Goal: Information Seeking & Learning: Learn about a topic

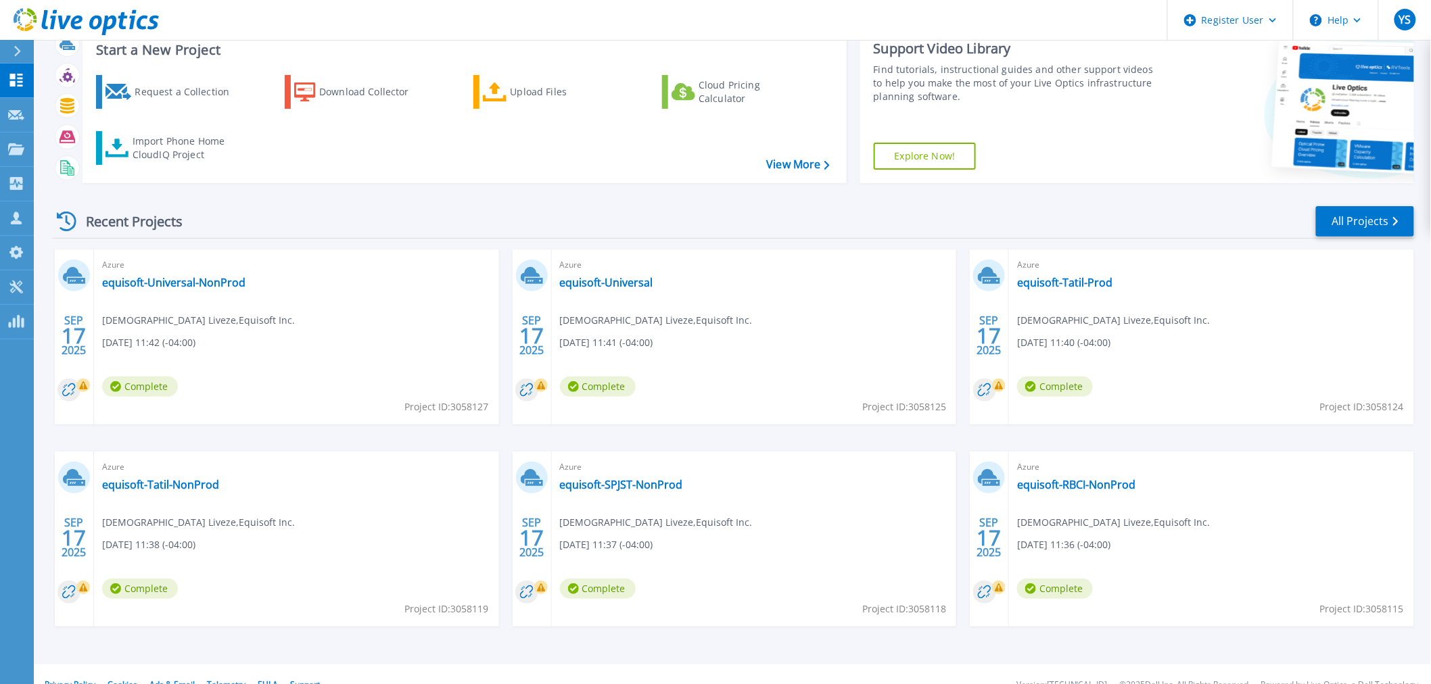
scroll to position [65, 0]
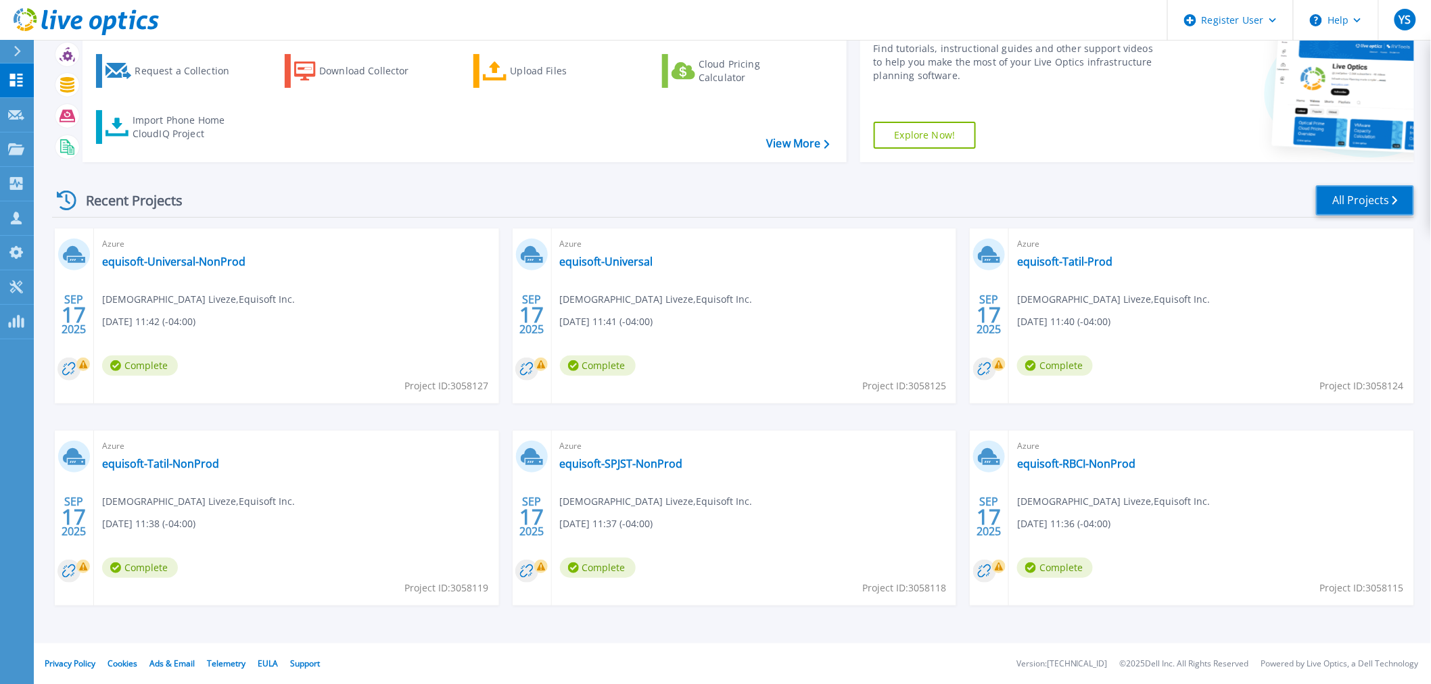
click at [1341, 194] on link "All Projects" at bounding box center [1365, 200] width 98 height 30
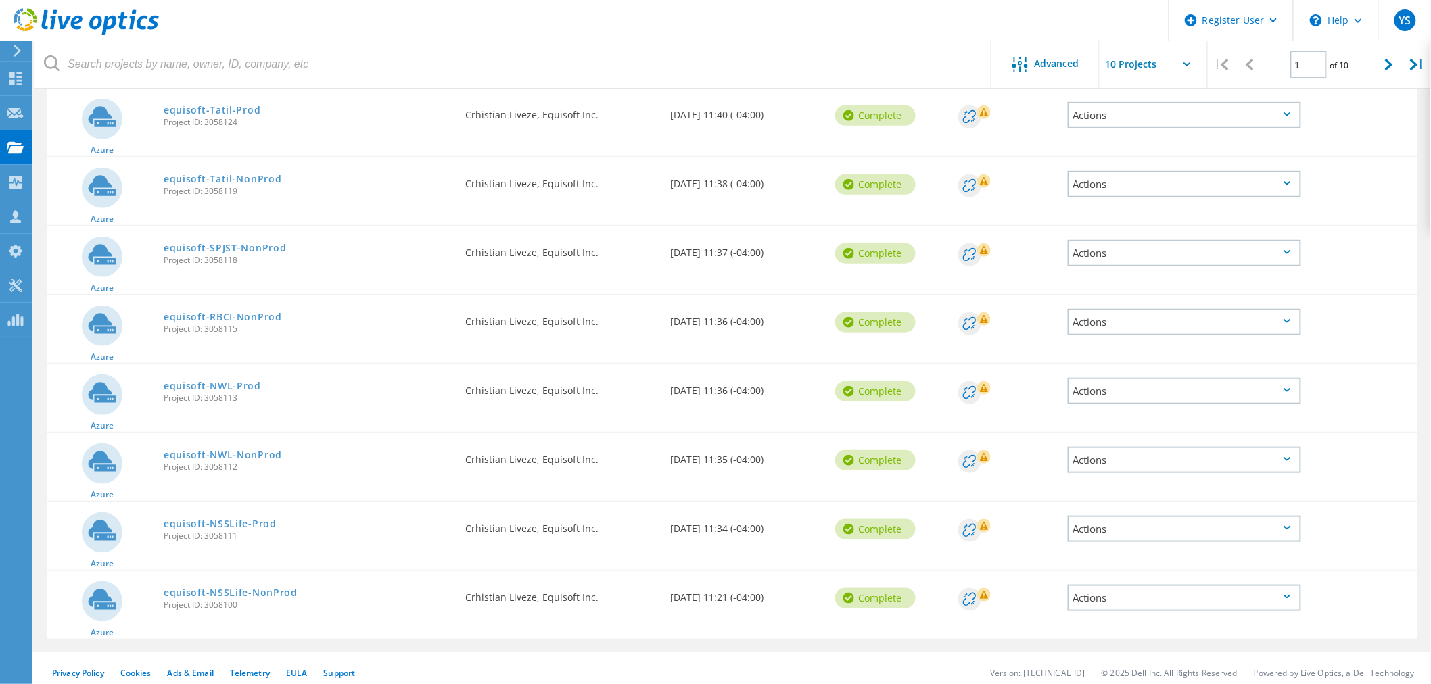
scroll to position [300, 0]
click at [1386, 72] on div at bounding box center [1389, 65] width 28 height 48
click at [1380, 53] on div at bounding box center [1389, 65] width 28 height 48
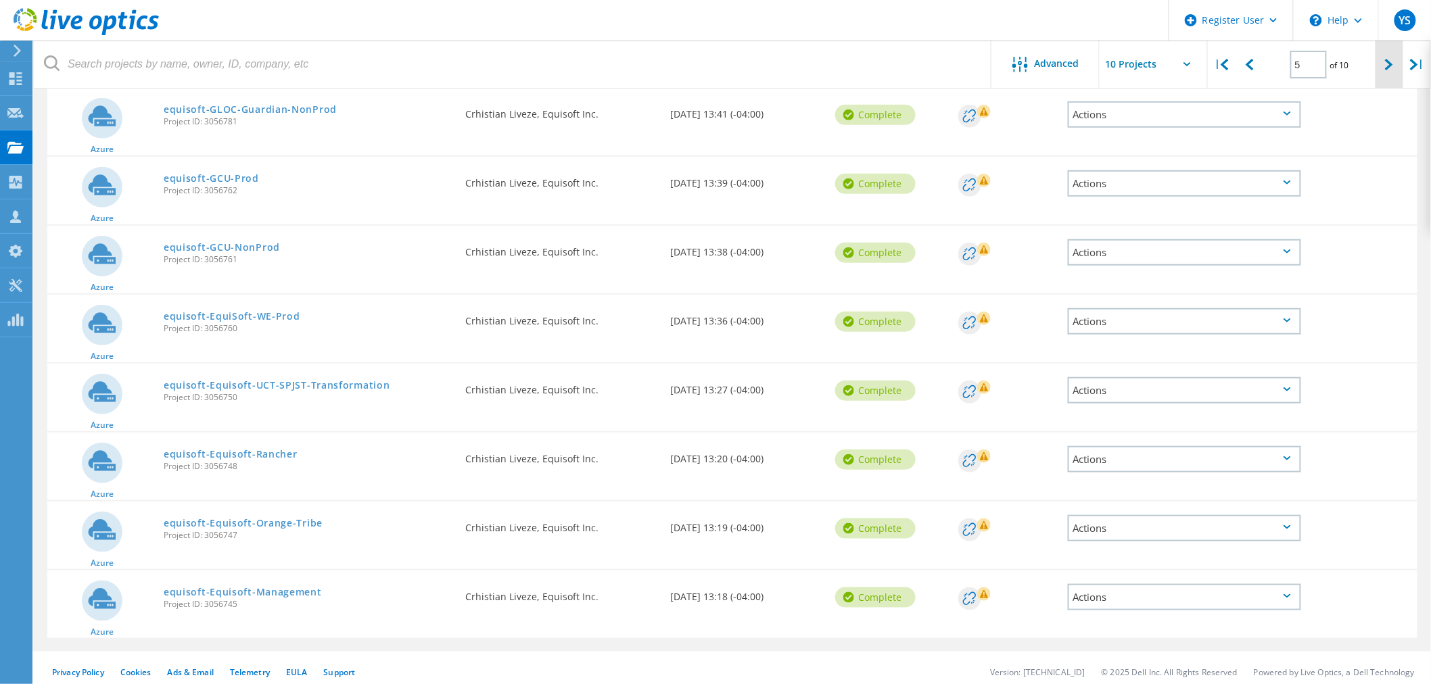
click at [1380, 53] on div at bounding box center [1389, 65] width 28 height 48
click at [1391, 62] on icon at bounding box center [1389, 64] width 8 height 11
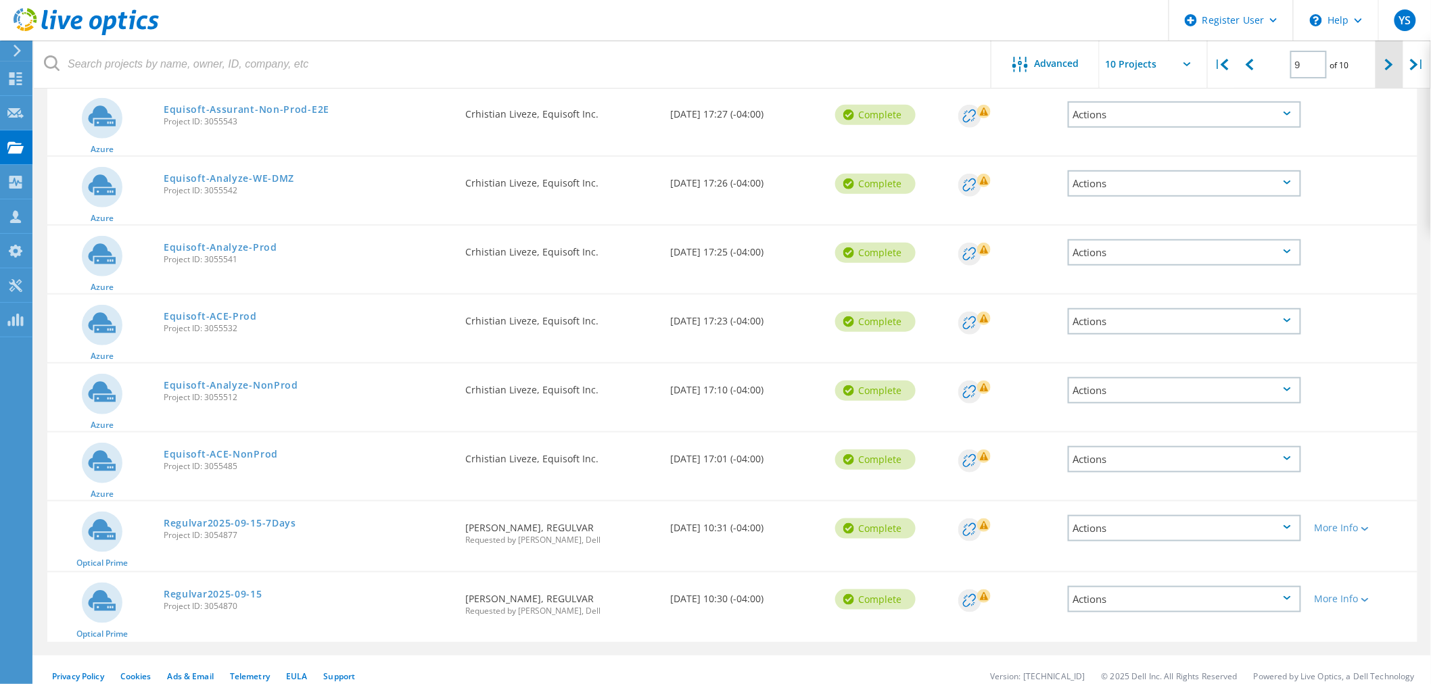
type input "10"
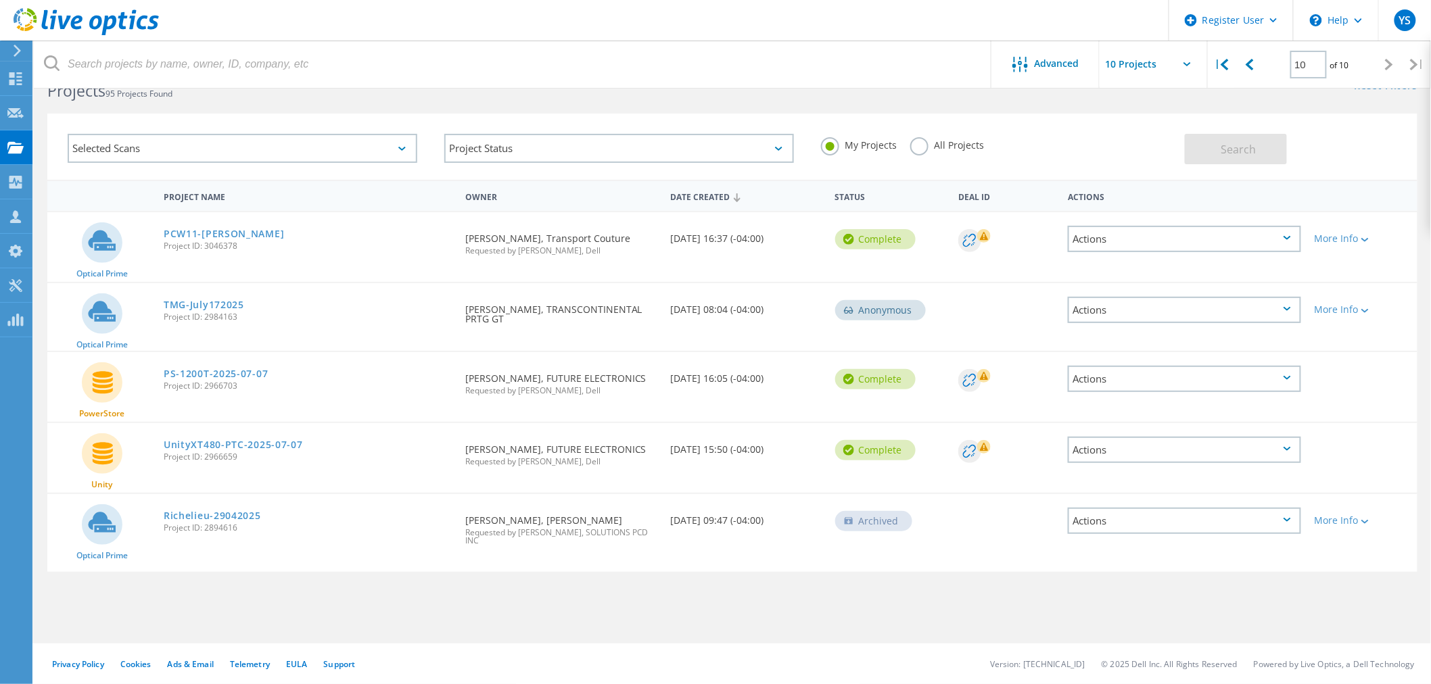
scroll to position [37, 0]
click at [223, 511] on link "Richelieu-29042025" at bounding box center [212, 515] width 97 height 9
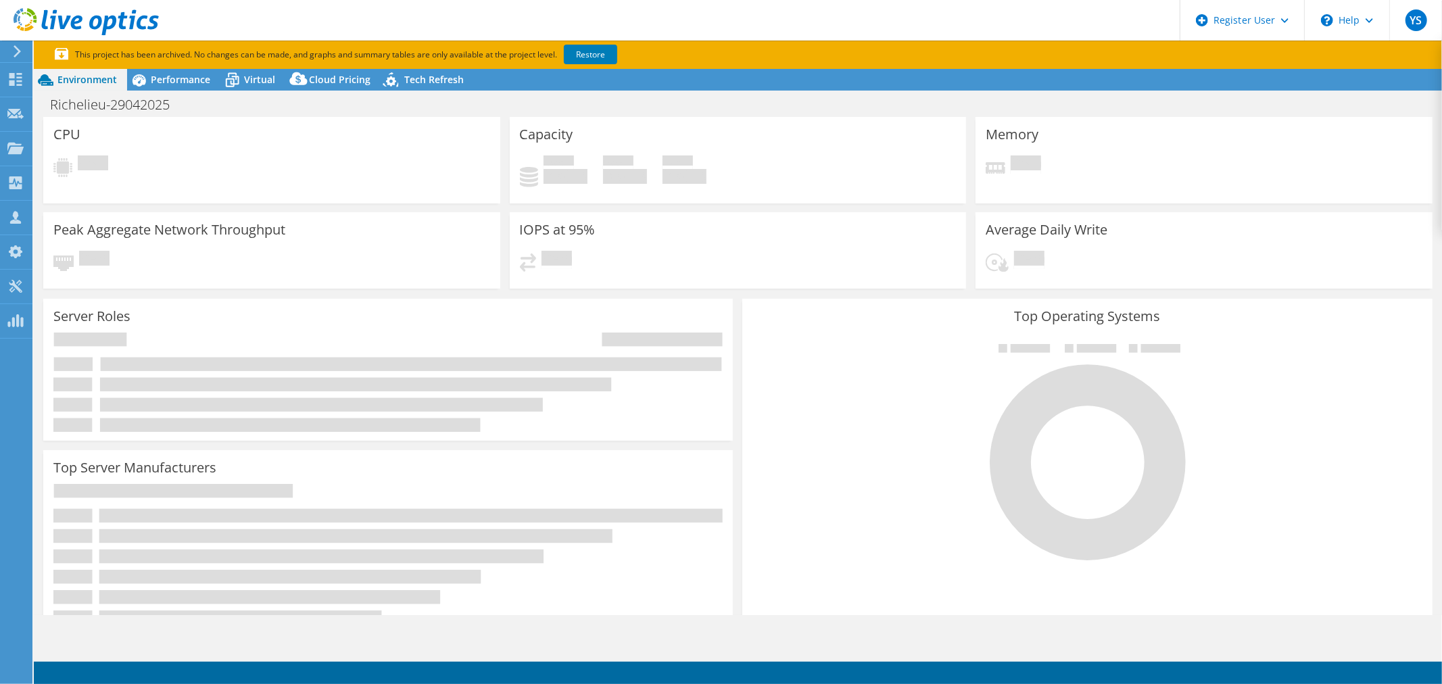
select select "USD"
select select "[GEOGRAPHIC_DATA]"
select select "CAD"
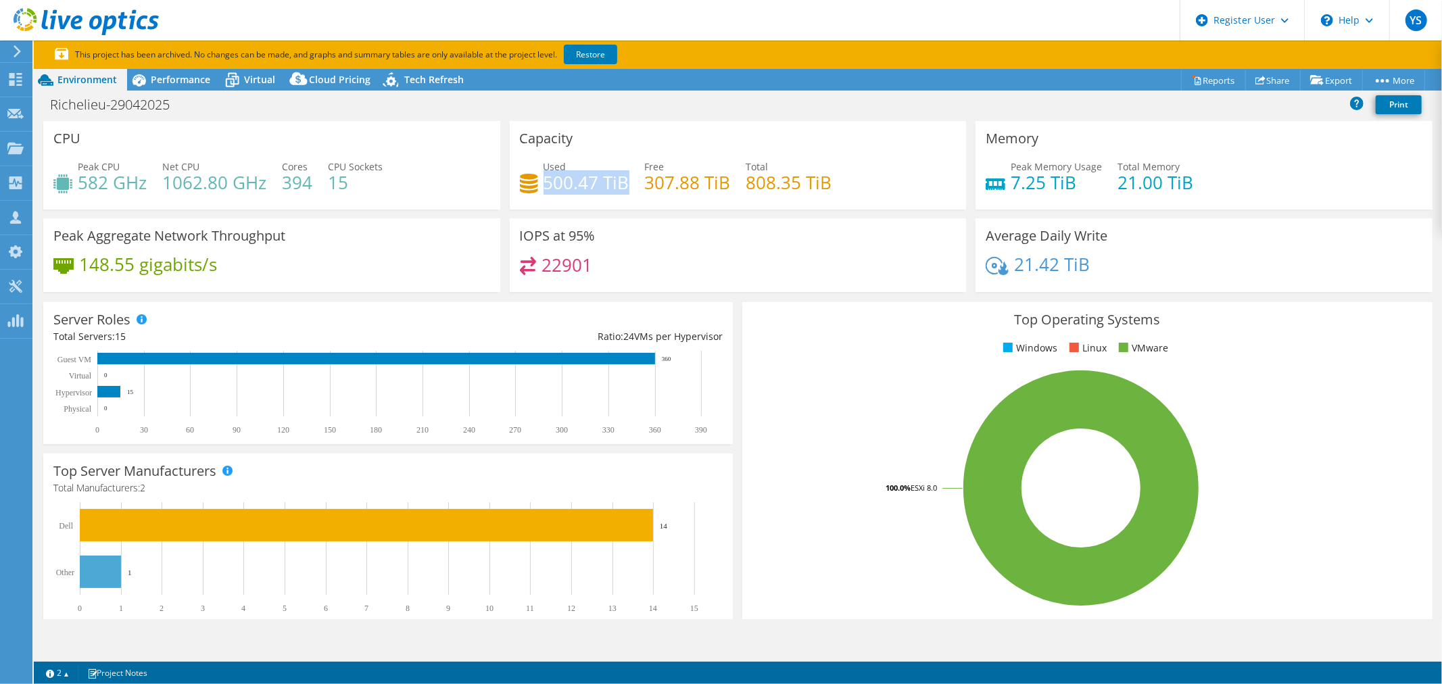
drag, startPoint x: 623, startPoint y: 179, endPoint x: 541, endPoint y: 183, distance: 82.6
click at [544, 183] on h4 "500.47 TiB" at bounding box center [587, 182] width 86 height 15
click at [162, 75] on span "Performance" at bounding box center [181, 79] width 60 height 13
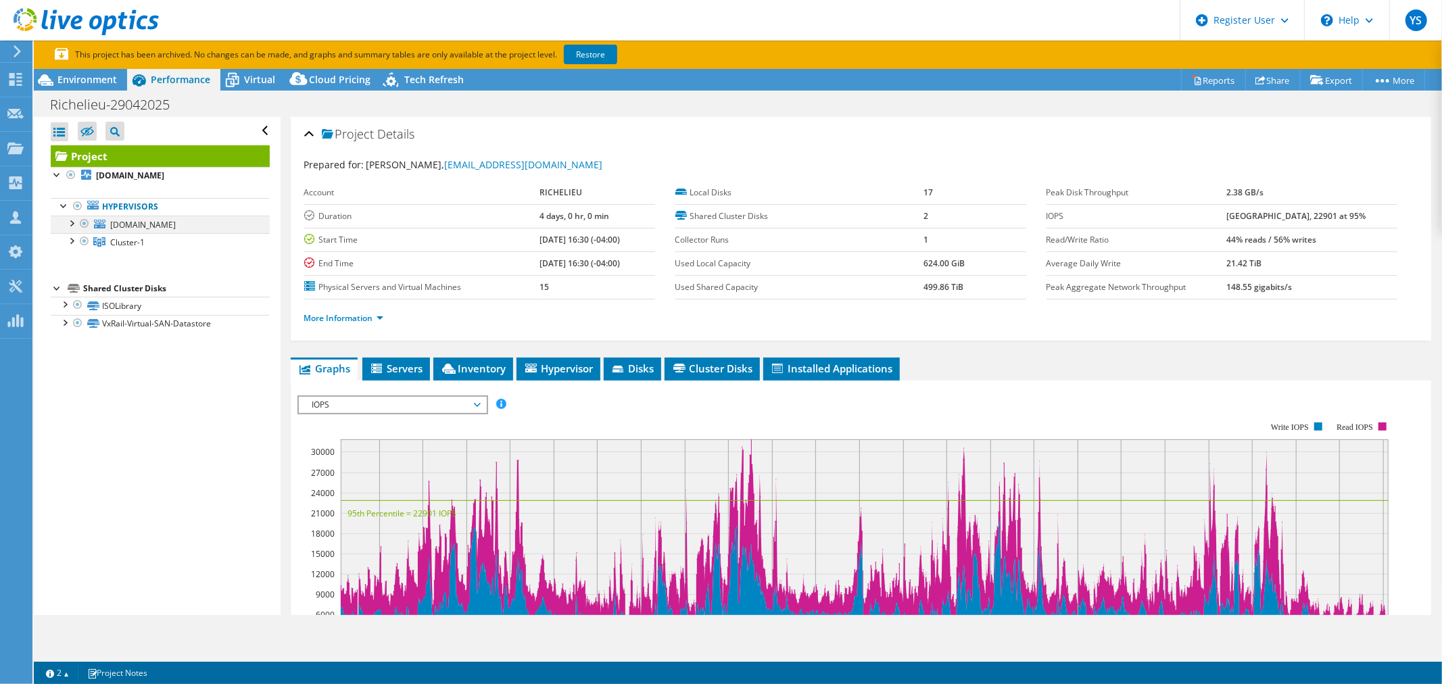
click at [69, 218] on div at bounding box center [71, 223] width 14 height 14
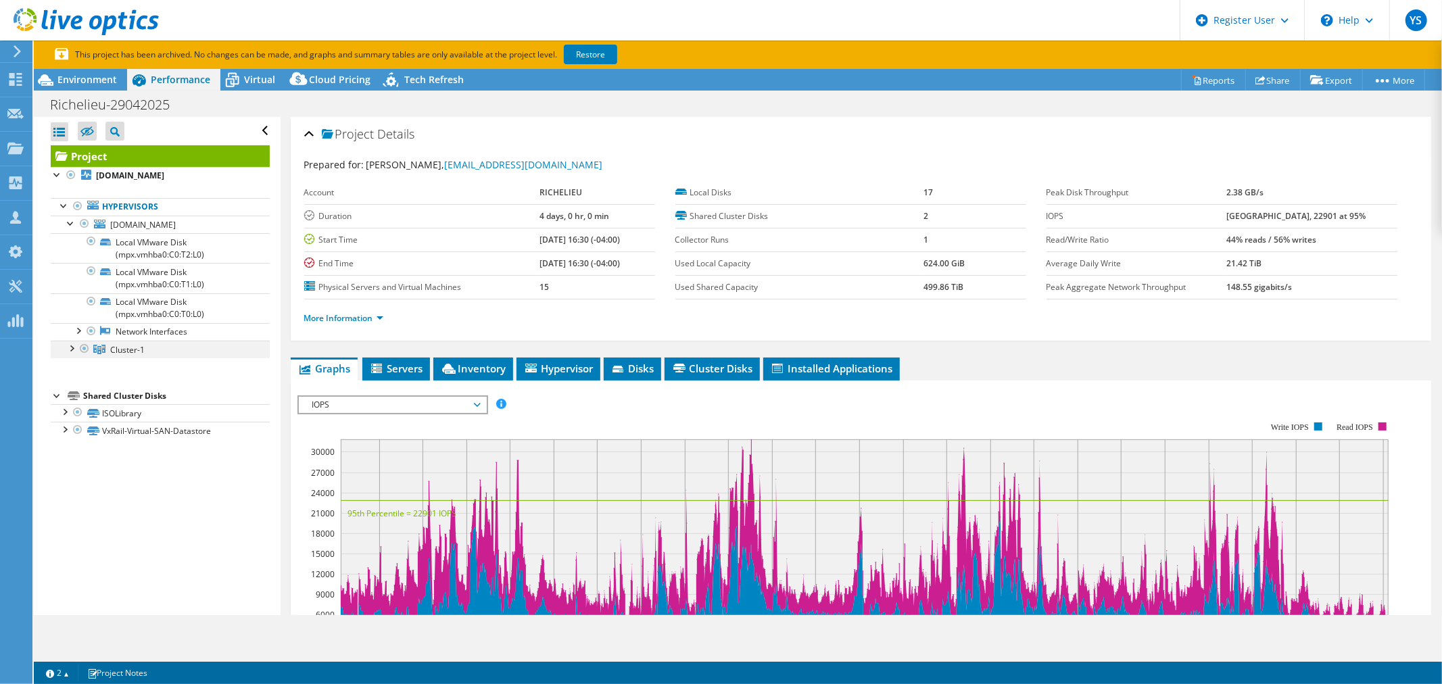
click at [71, 354] on div at bounding box center [71, 348] width 14 height 14
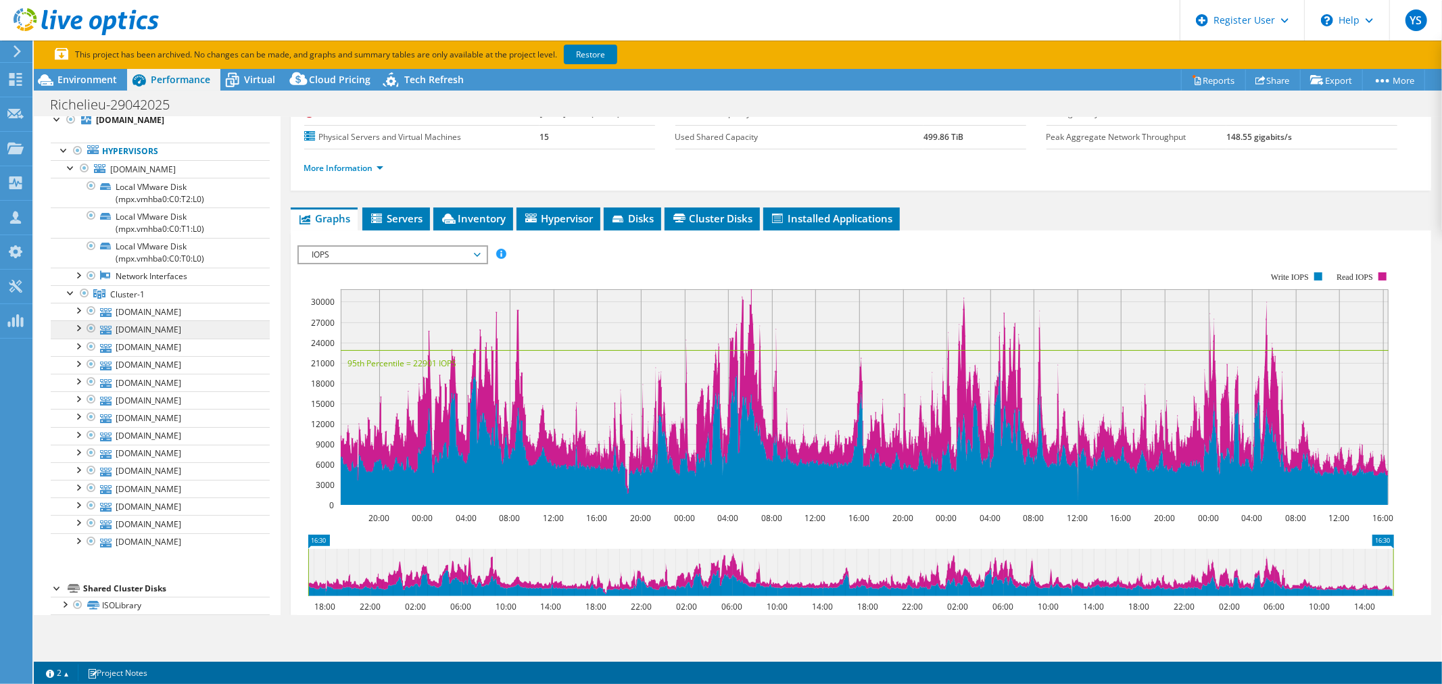
scroll to position [102, 0]
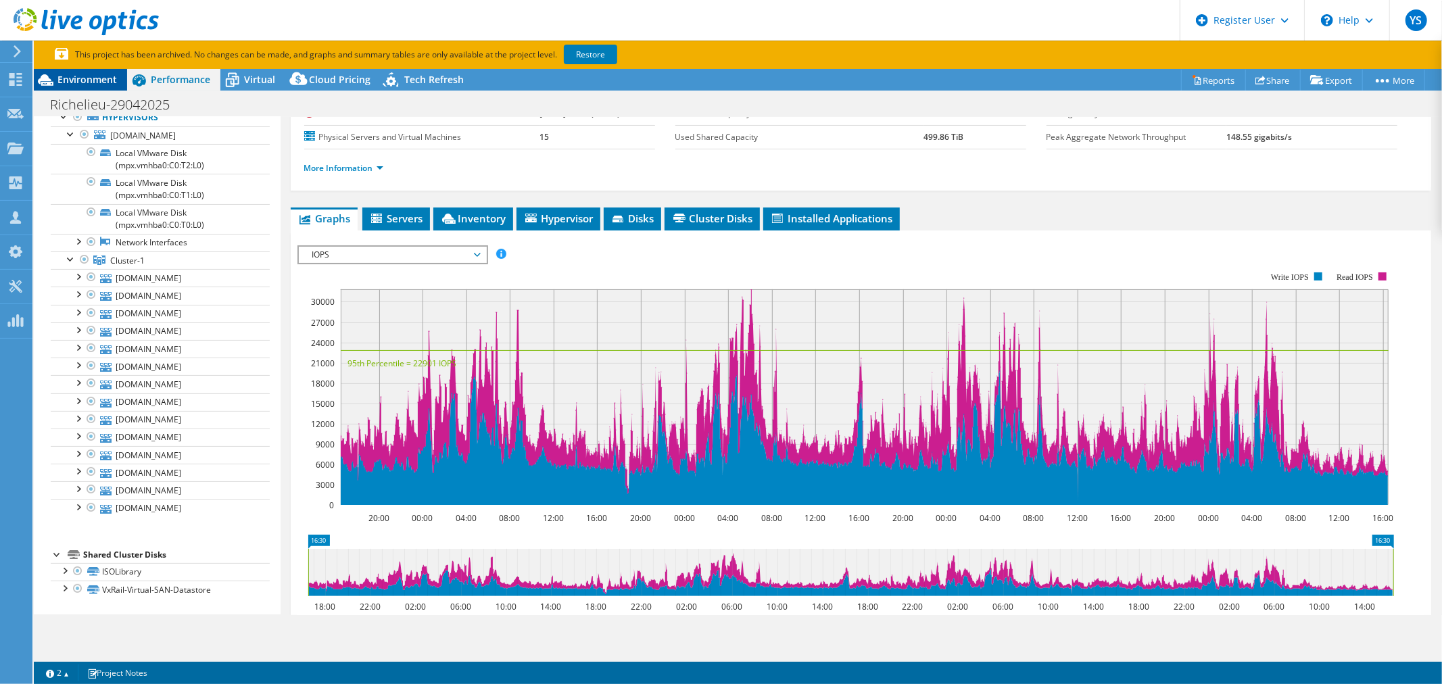
click at [84, 80] on span "Environment" at bounding box center [87, 79] width 60 height 13
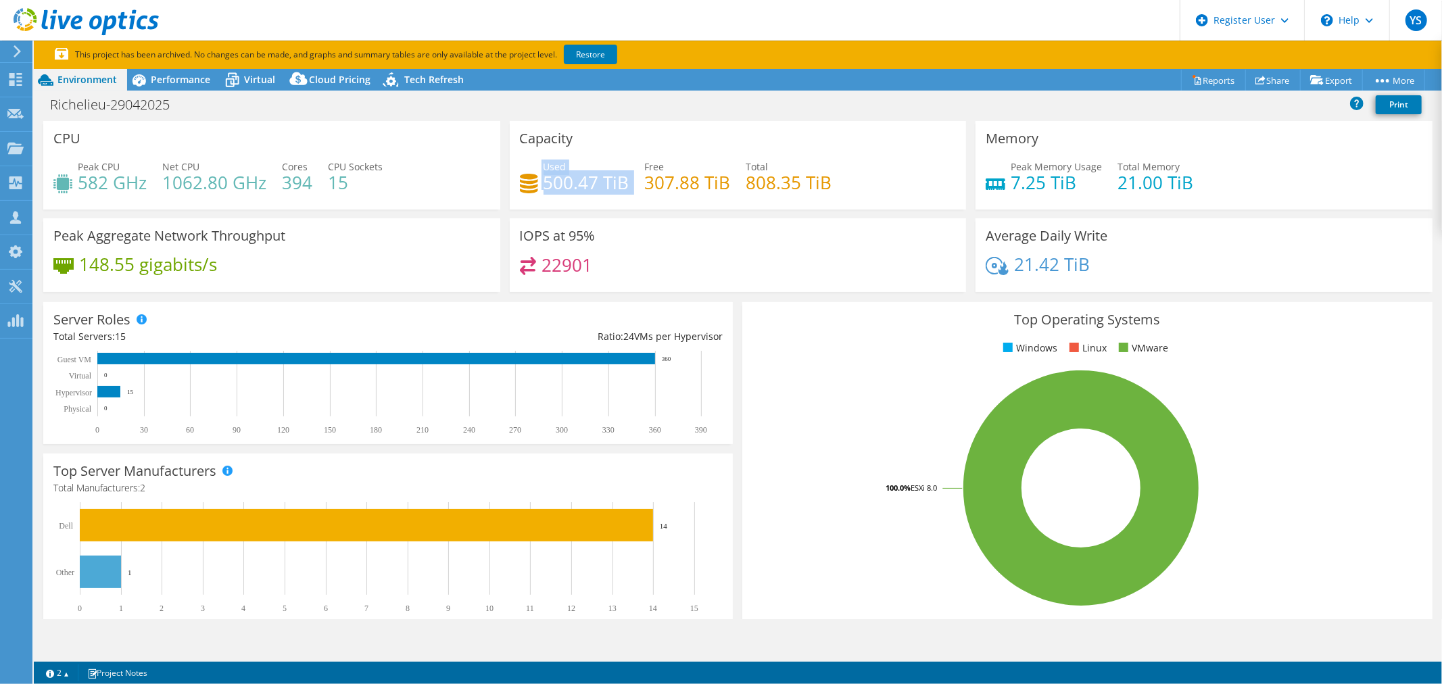
drag, startPoint x: 628, startPoint y: 179, endPoint x: 530, endPoint y: 187, distance: 97.7
click at [530, 187] on div "Used 500.47 TiB Free 307.88 TiB Total 808.35 TiB" at bounding box center [738, 182] width 437 height 44
click at [780, 123] on div "Capacity Used 500.47 TiB Free 307.88 TiB Total 808.35 TiB" at bounding box center [738, 165] width 457 height 89
drag, startPoint x: 629, startPoint y: 180, endPoint x: 543, endPoint y: 185, distance: 86.0
click at [543, 185] on div "Used 500.47 TiB Free 307.88 TiB Total 808.35 TiB" at bounding box center [738, 182] width 437 height 44
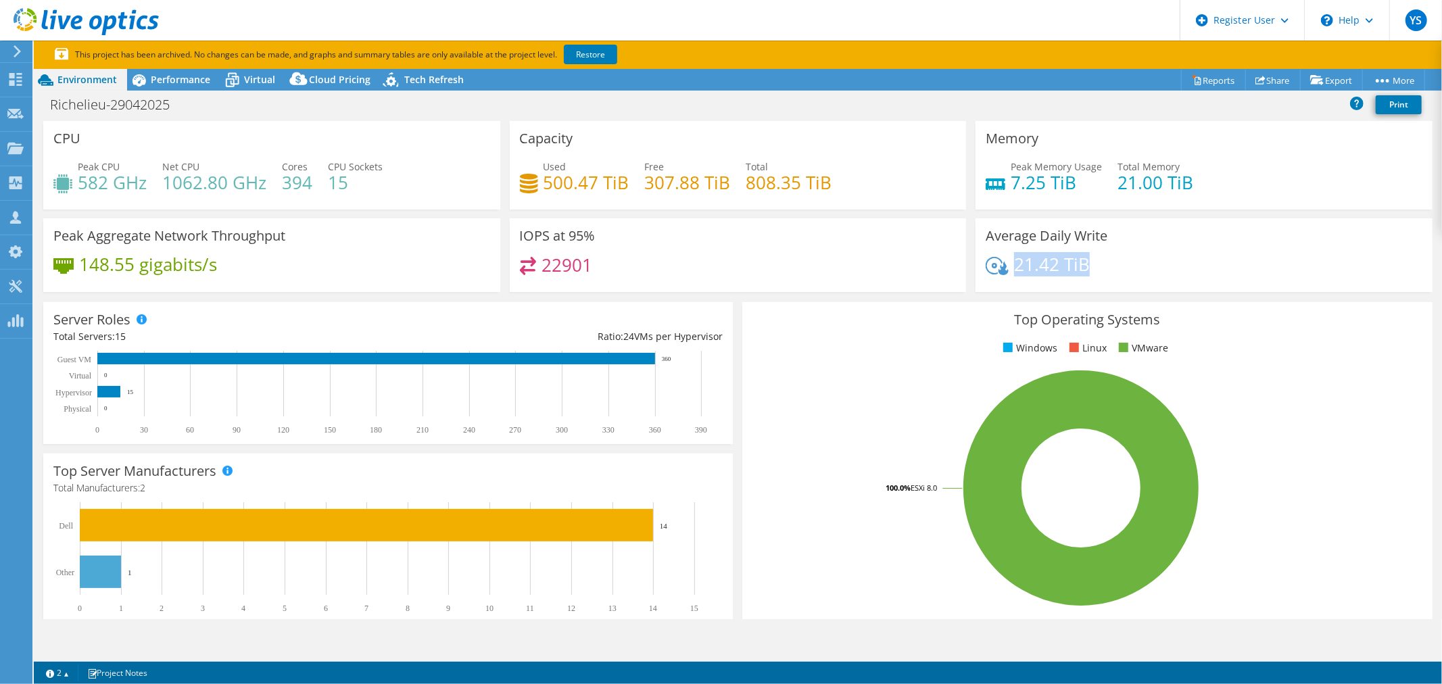
drag, startPoint x: 1008, startPoint y: 266, endPoint x: 1091, endPoint y: 269, distance: 83.9
click at [1091, 269] on div "21.42 TiB" at bounding box center [1204, 271] width 437 height 28
click at [187, 75] on span "Performance" at bounding box center [181, 79] width 60 height 13
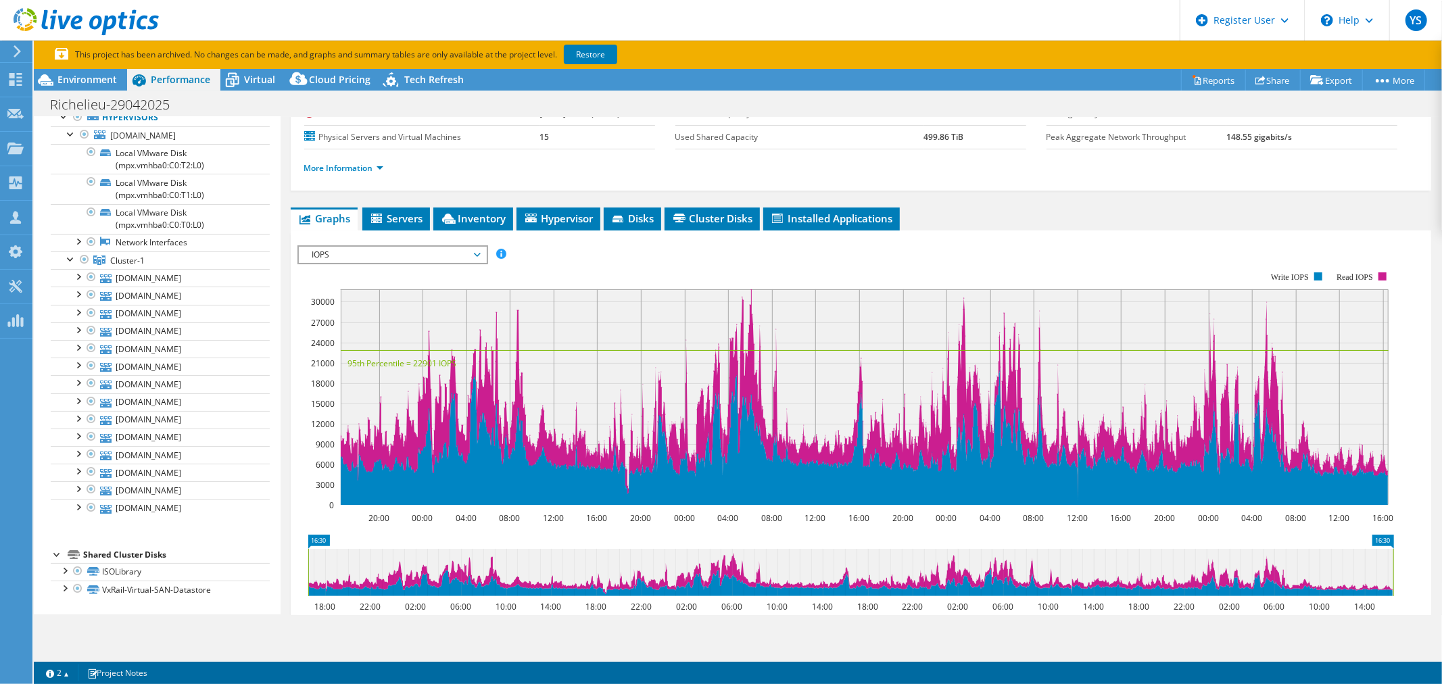
click at [447, 251] on span "IOPS" at bounding box center [393, 255] width 174 height 16
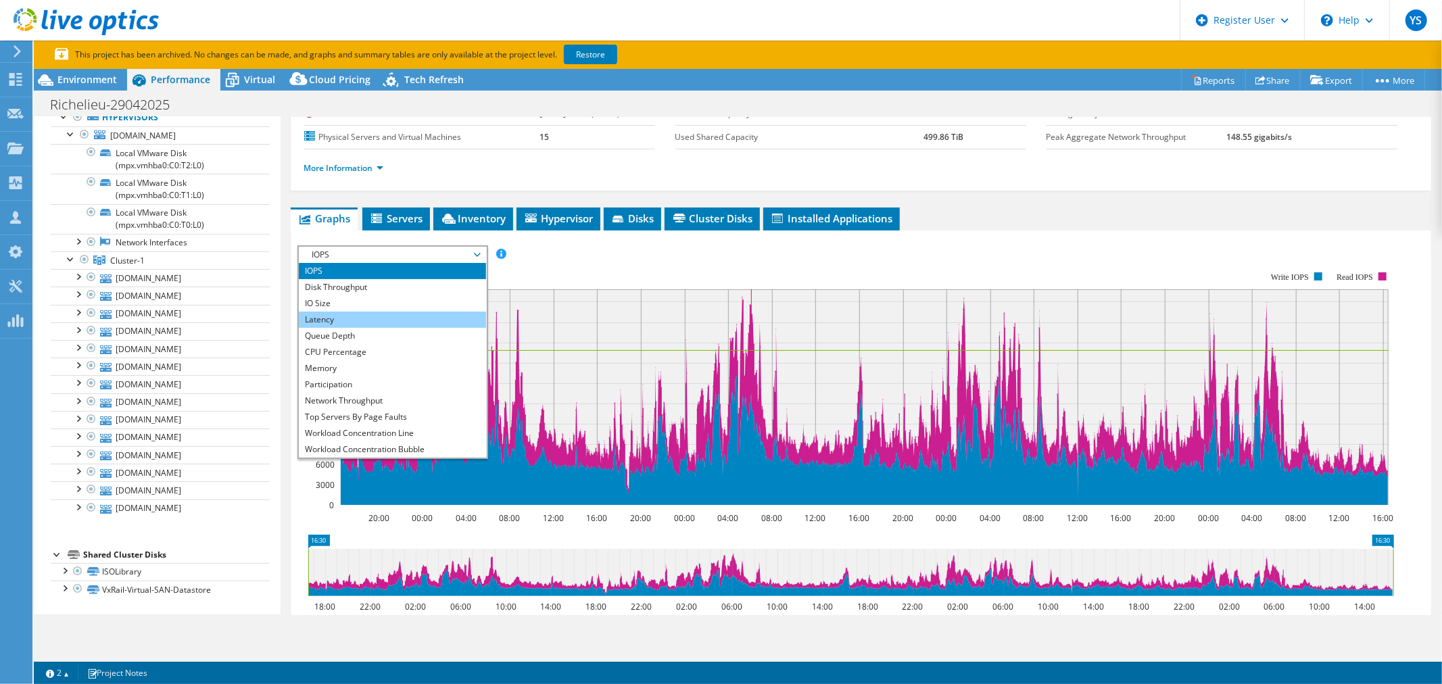
click at [373, 318] on li "Latency" at bounding box center [392, 320] width 187 height 16
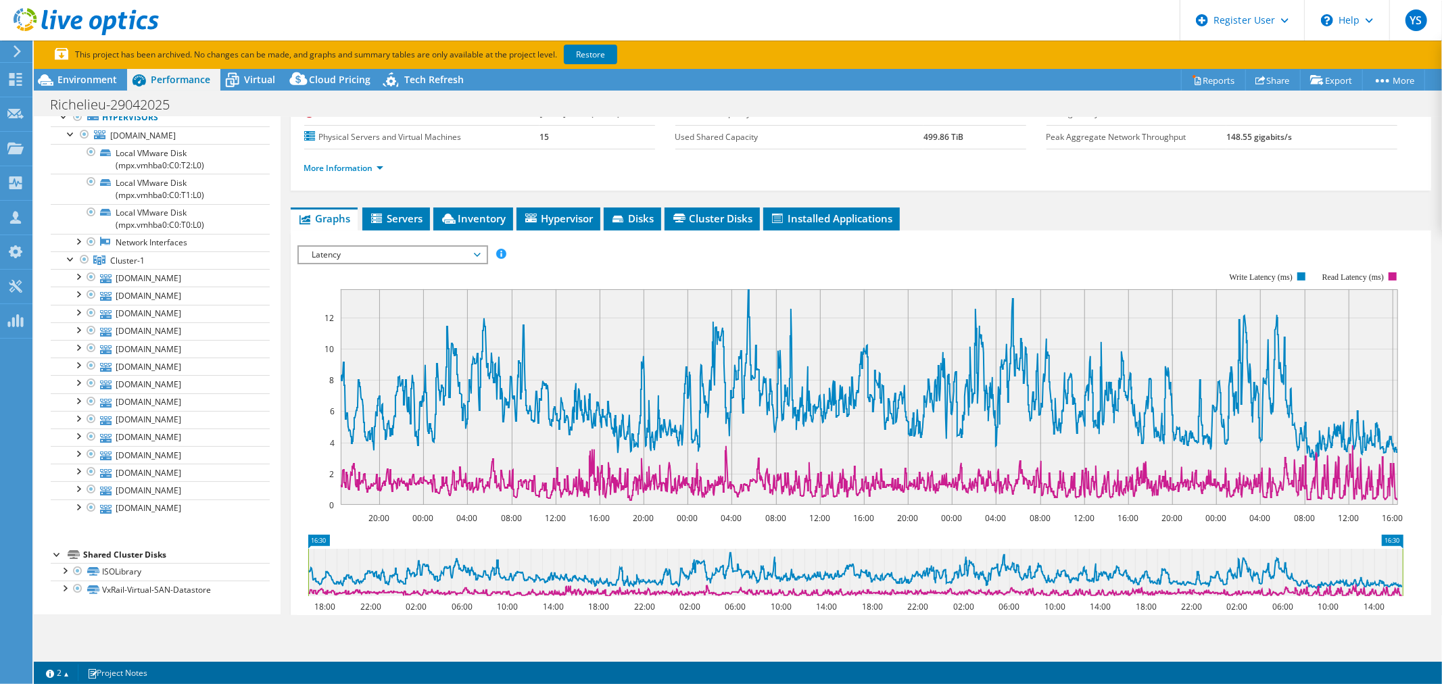
click at [377, 251] on span "Latency" at bounding box center [393, 255] width 174 height 16
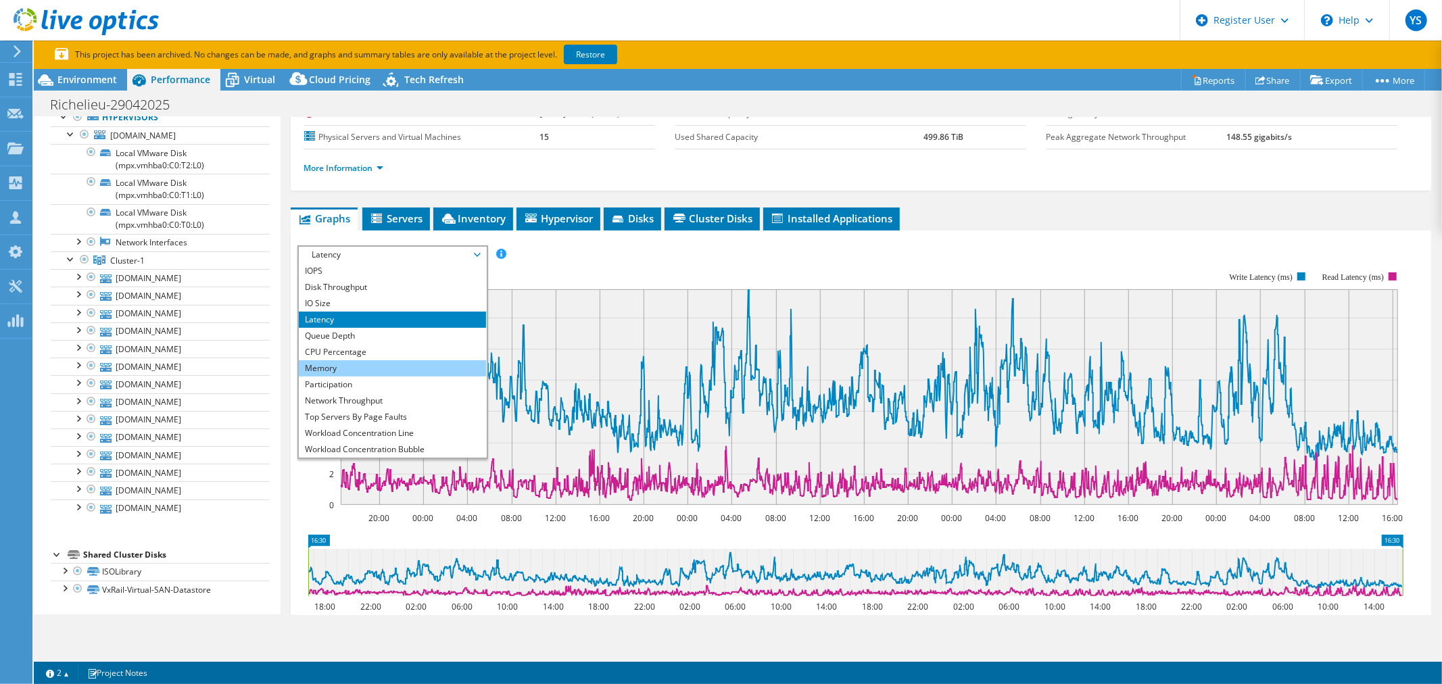
click at [369, 368] on li "Memory" at bounding box center [392, 368] width 187 height 16
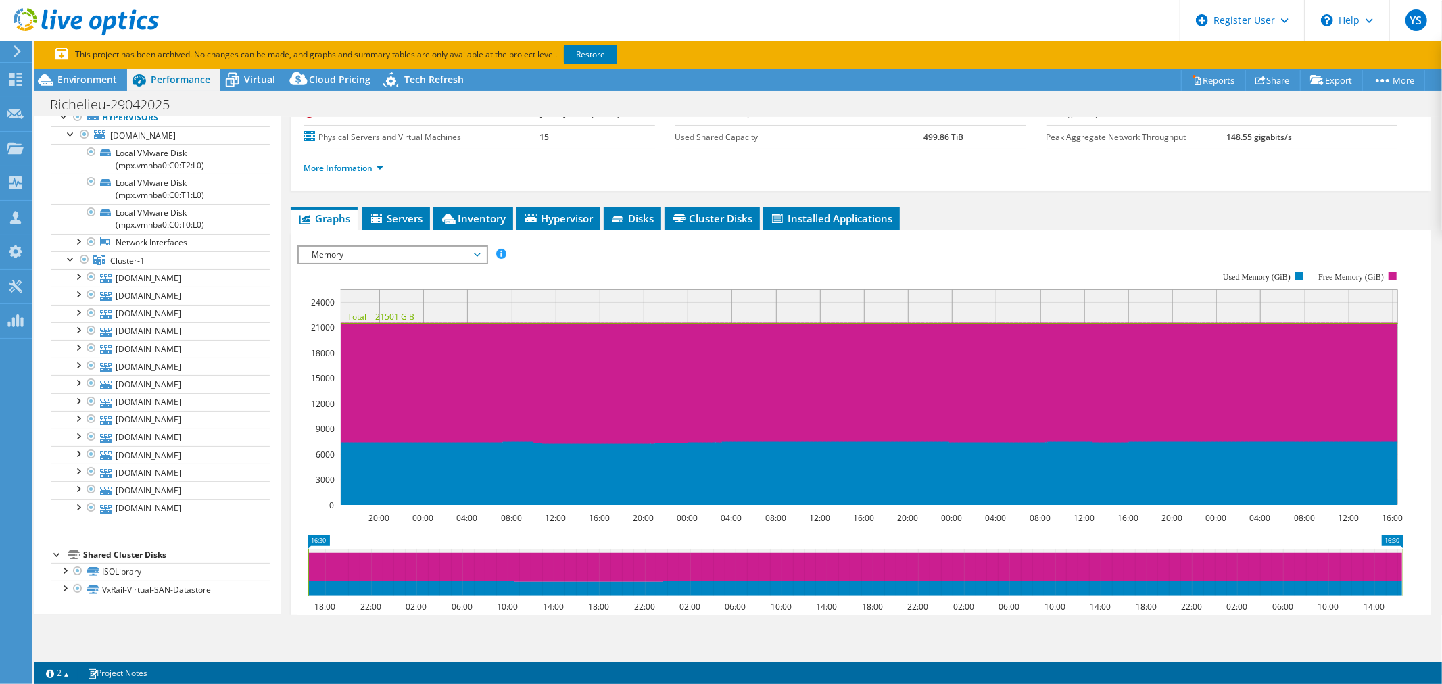
click at [393, 254] on span "Memory" at bounding box center [393, 255] width 174 height 16
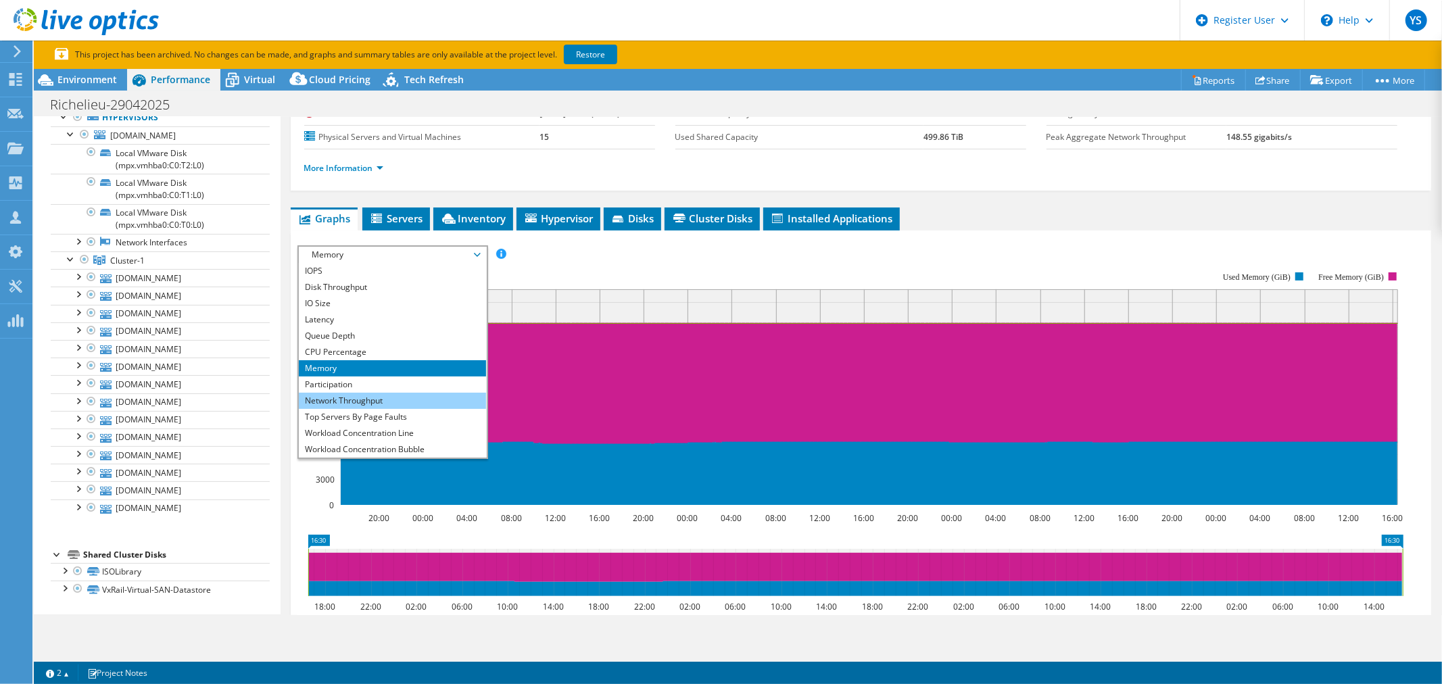
click at [387, 393] on li "Network Throughput" at bounding box center [392, 401] width 187 height 16
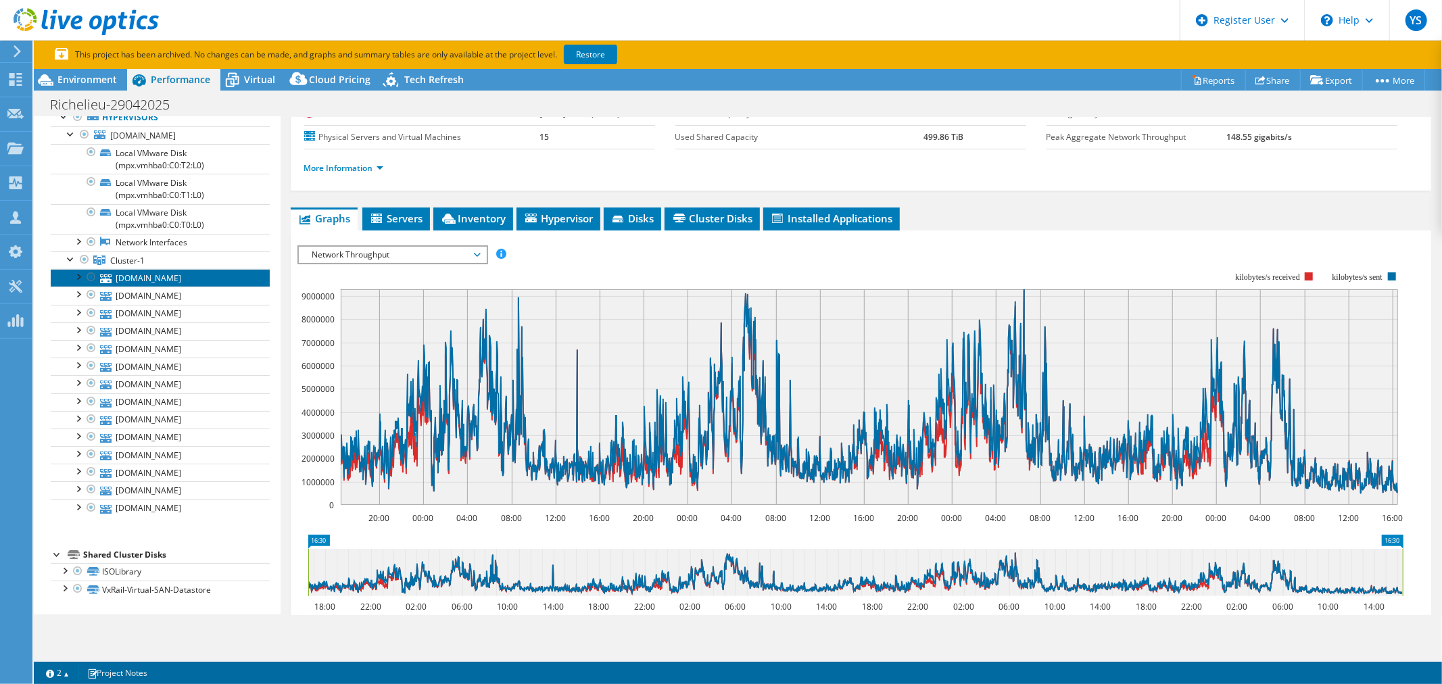
click at [172, 277] on link "[DOMAIN_NAME]" at bounding box center [160, 278] width 219 height 18
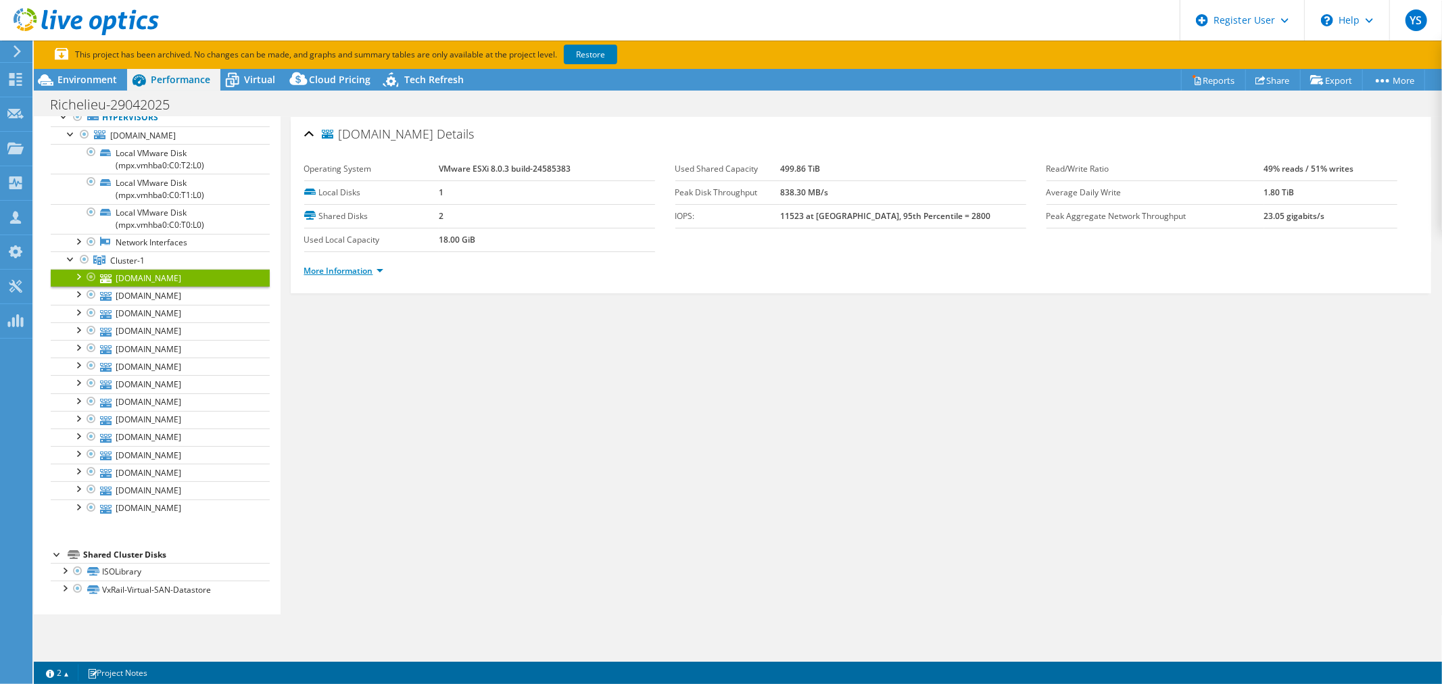
click at [377, 268] on link "More Information" at bounding box center [343, 270] width 79 height 11
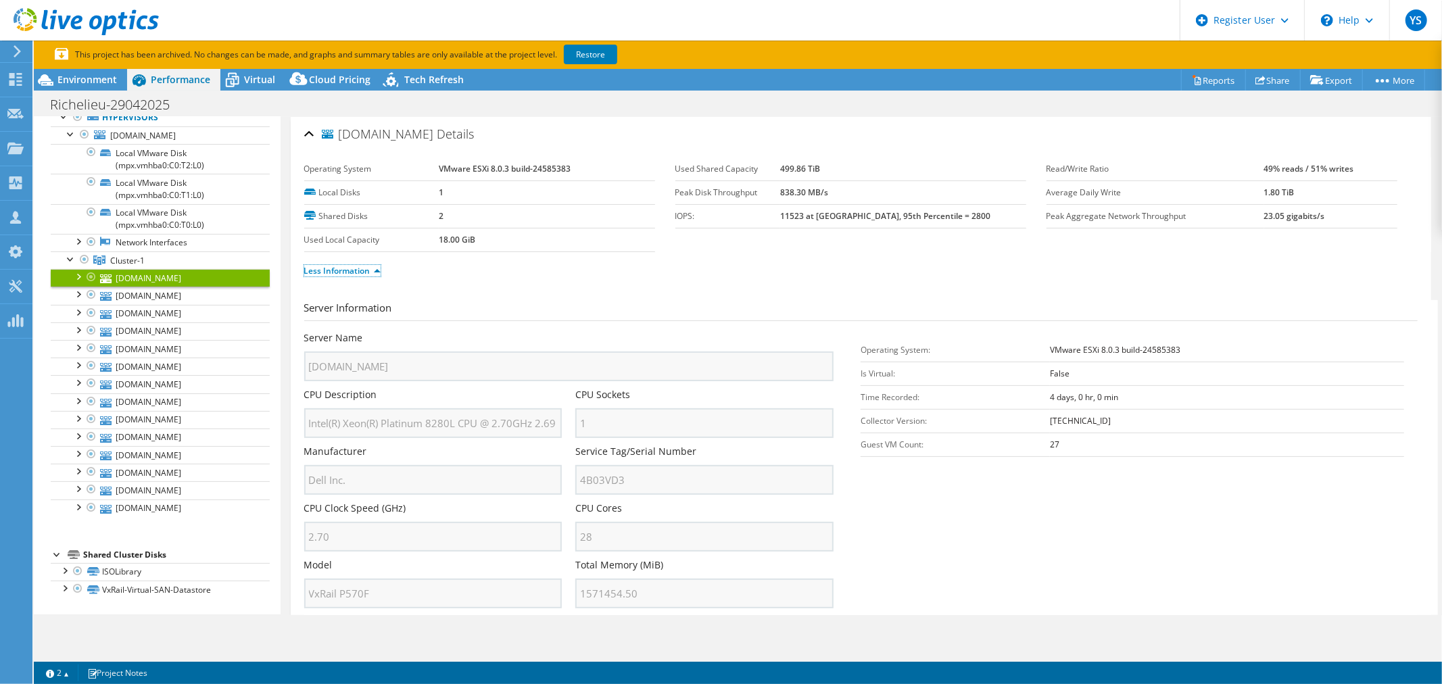
scroll to position [252, 0]
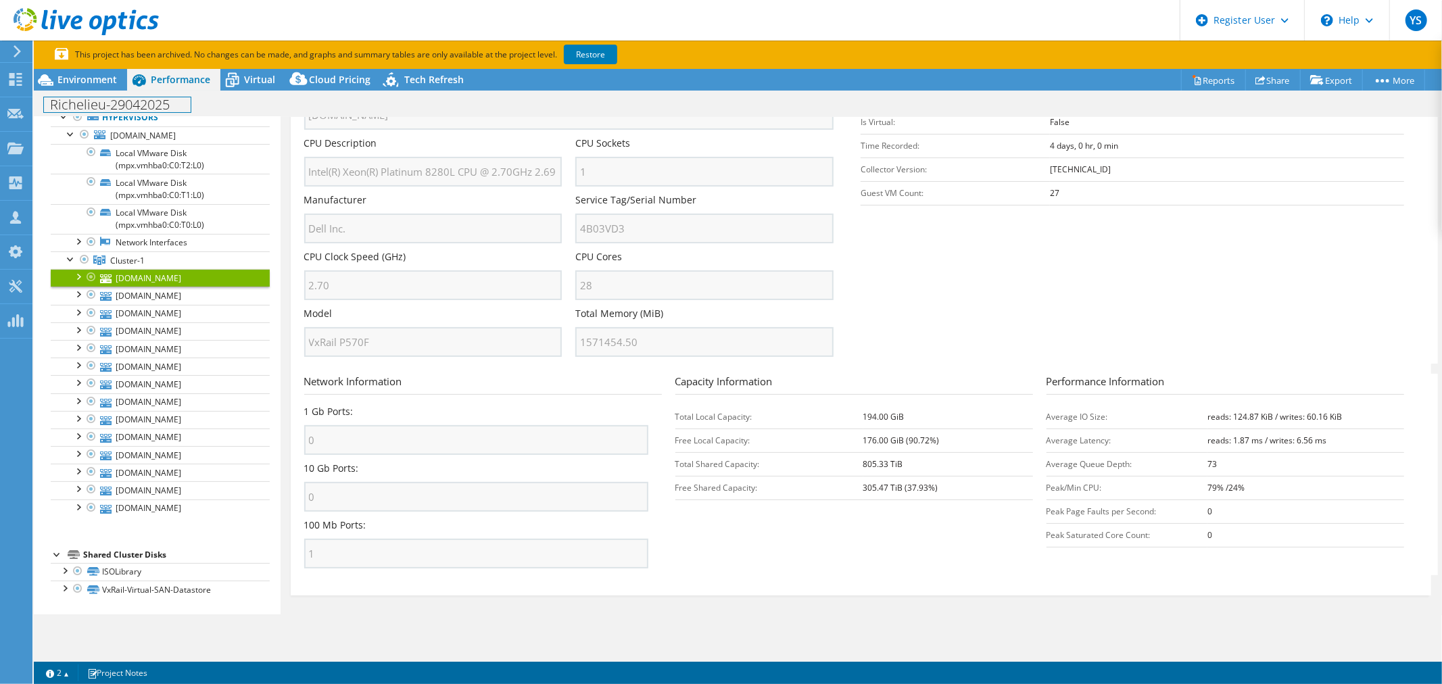
click at [186, 640] on div "Project Actions Project Actions Reports Share Export vSAN ReadyNode Sizer" at bounding box center [738, 391] width 1409 height 644
click at [1052, 262] on section "Server Information Server Name [DOMAIN_NAME] CPU Description Intel(R) Xeon(R) P…" at bounding box center [864, 206] width 1120 height 315
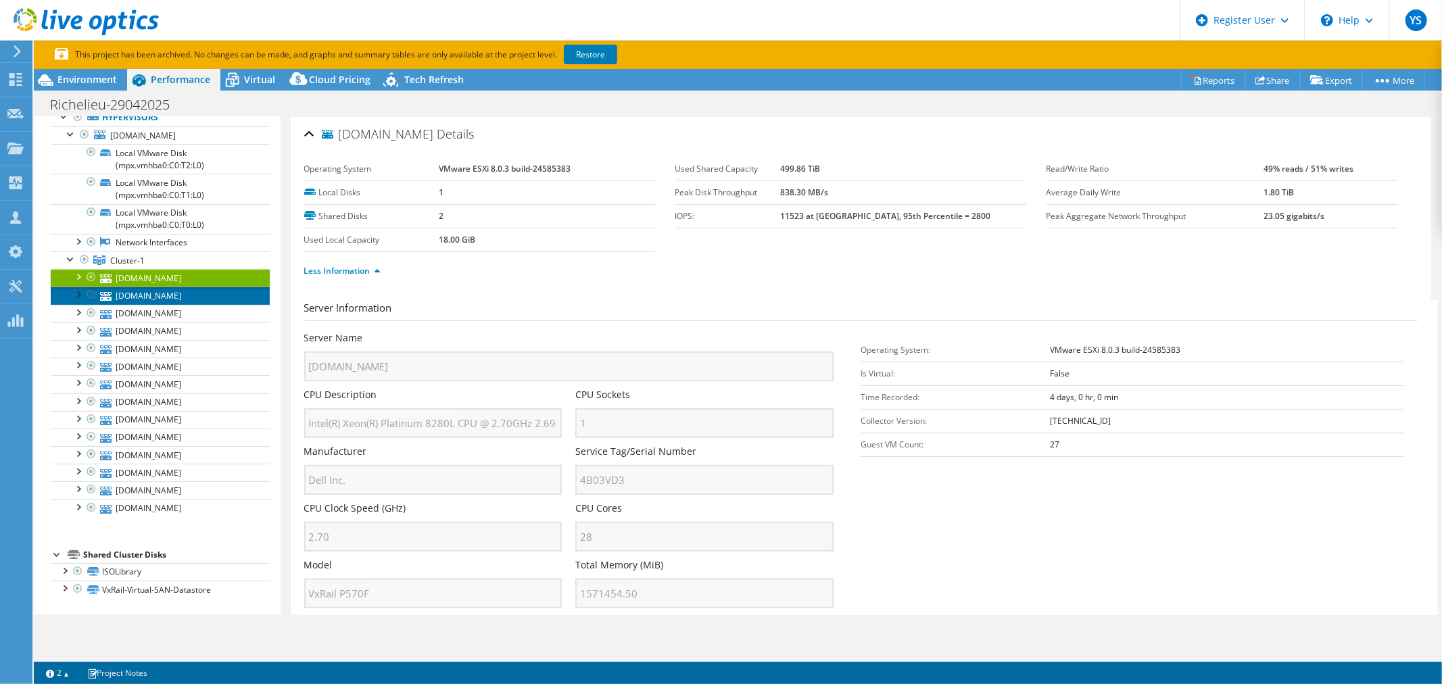
click at [179, 302] on link "[DOMAIN_NAME]" at bounding box center [160, 296] width 219 height 18
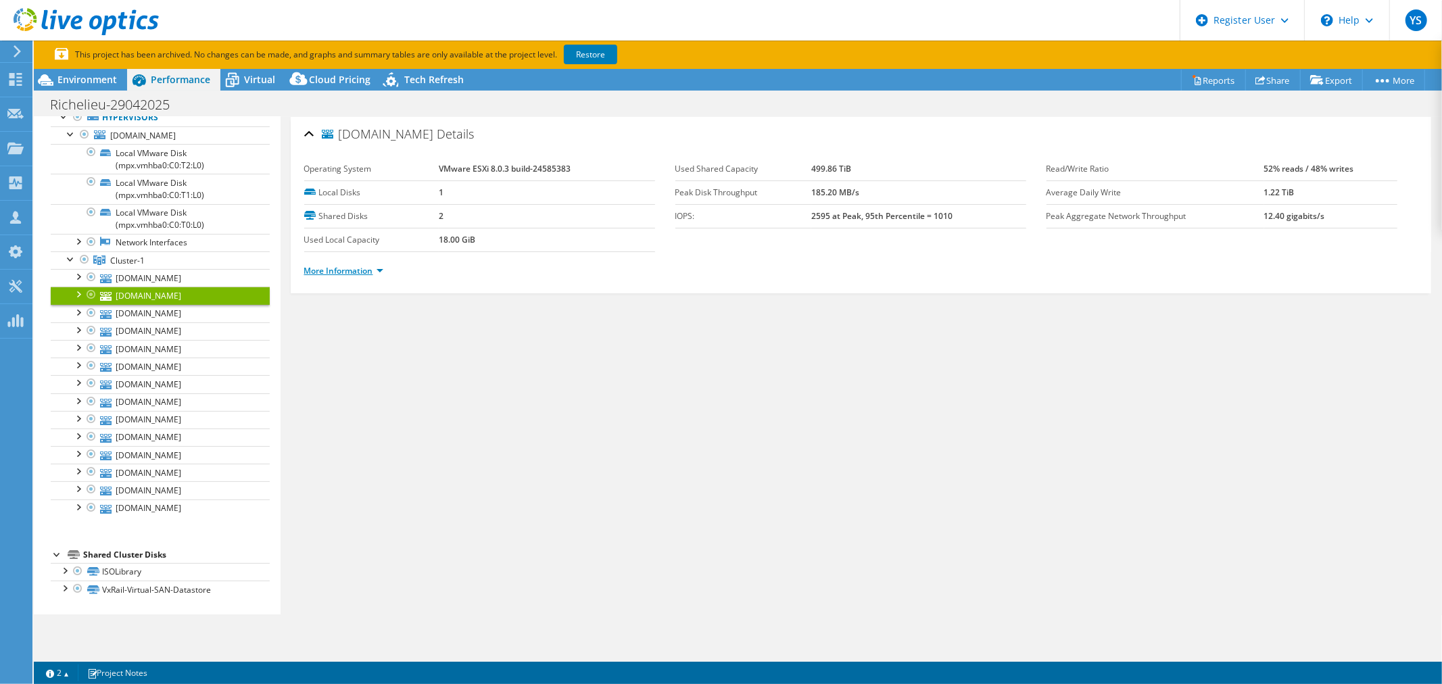
click at [374, 270] on link "More Information" at bounding box center [343, 270] width 79 height 11
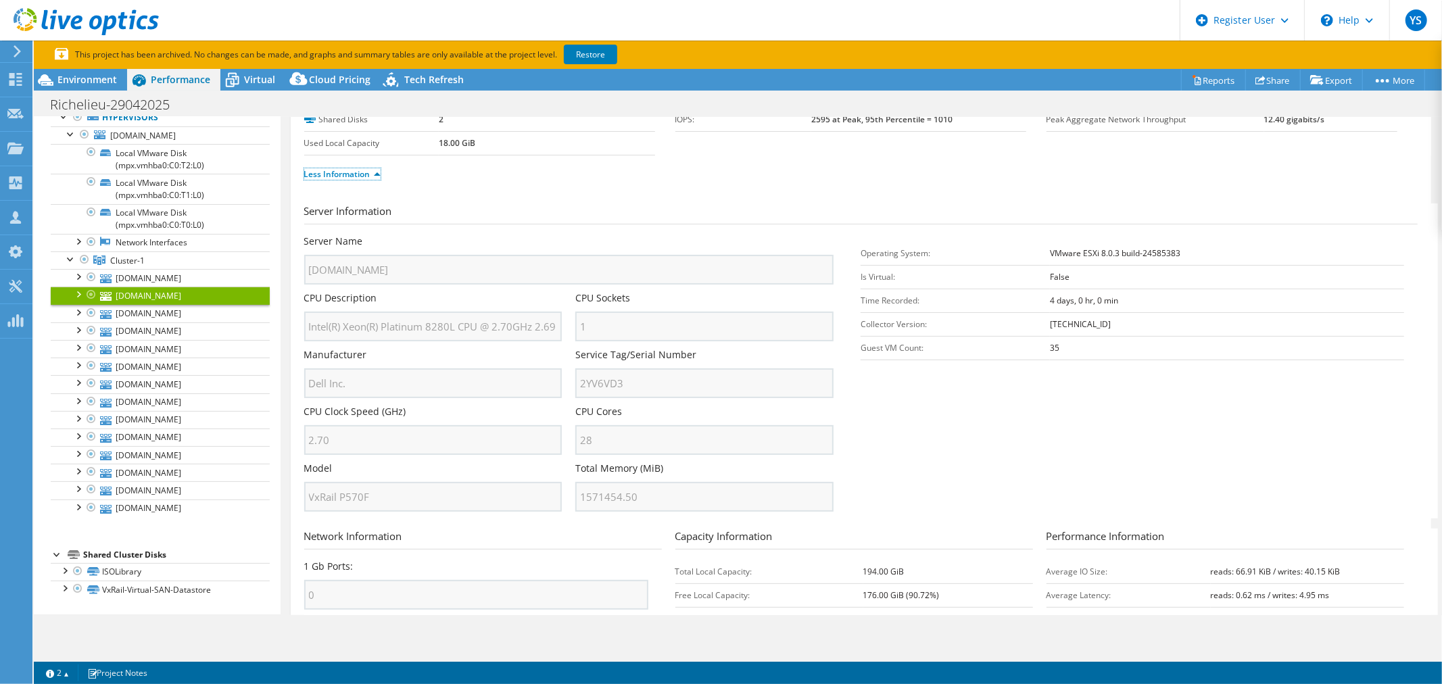
scroll to position [75, 0]
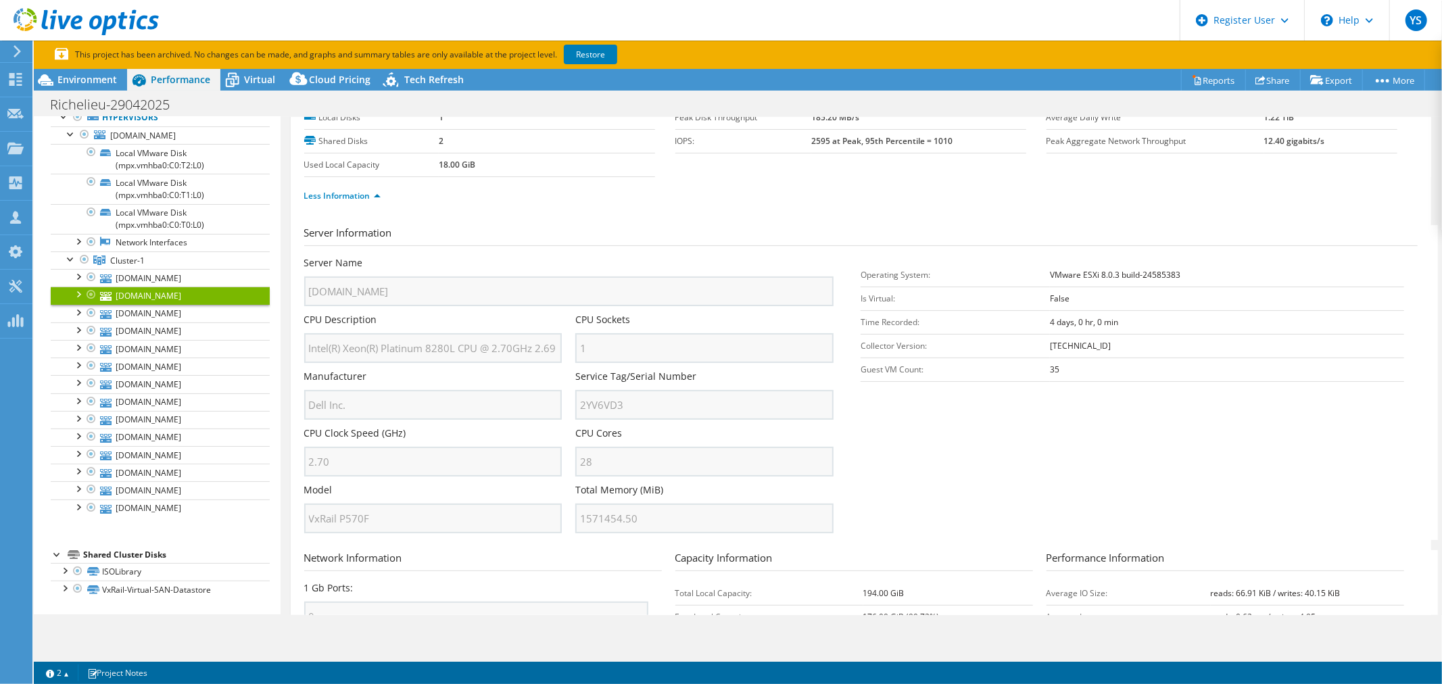
click at [965, 415] on section "Server Information Server Name [DOMAIN_NAME] CPU Description Intel(R) Xeon(R) P…" at bounding box center [864, 382] width 1120 height 315
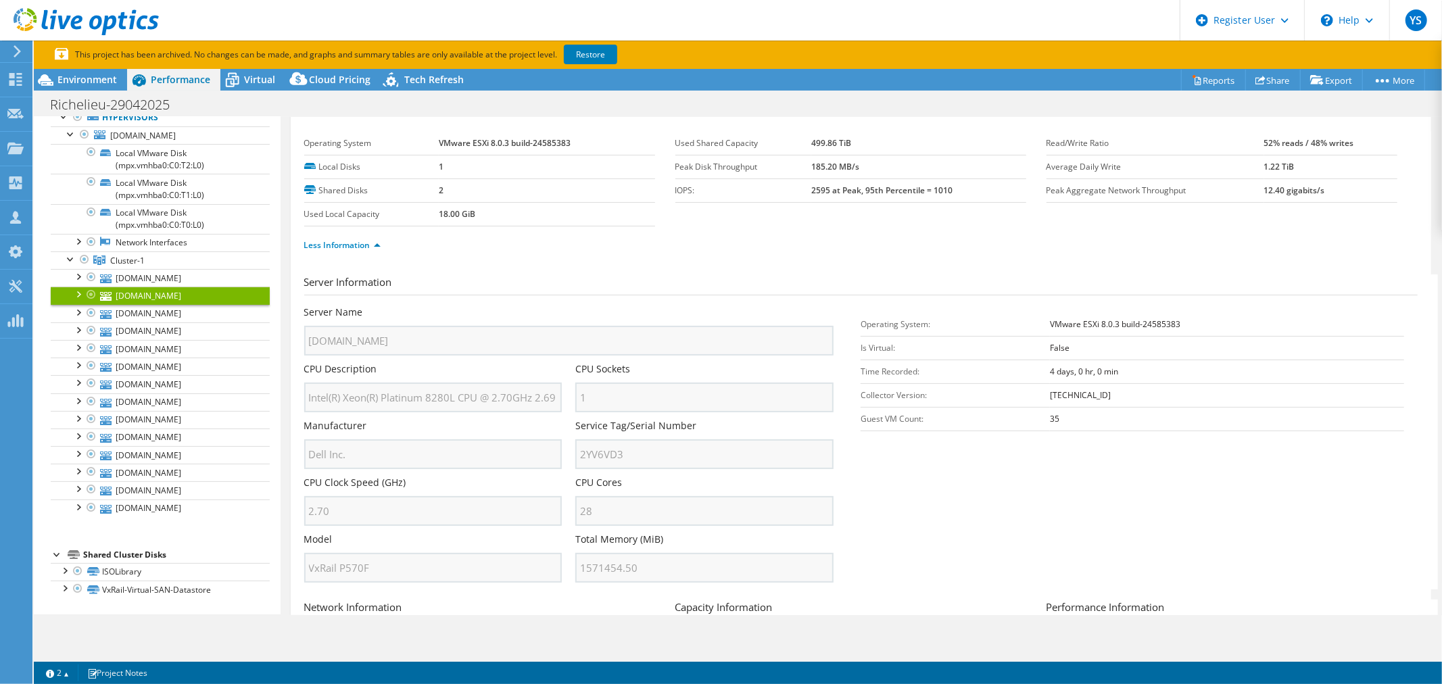
scroll to position [0, 0]
